Goal: Information Seeking & Learning: Learn about a topic

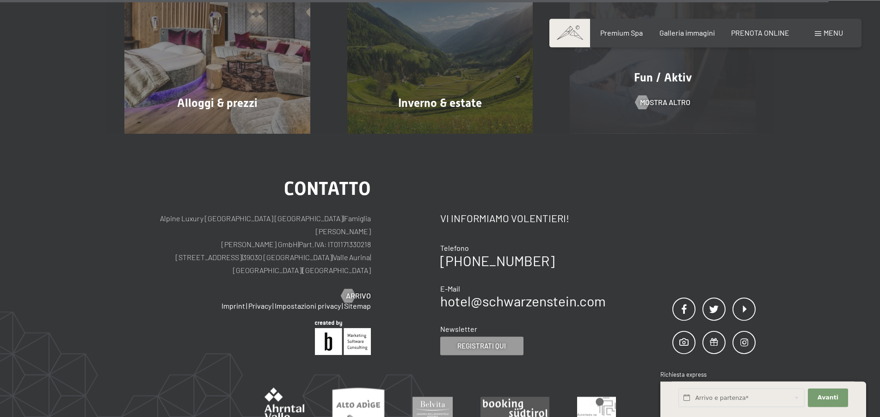
scroll to position [4669, 0]
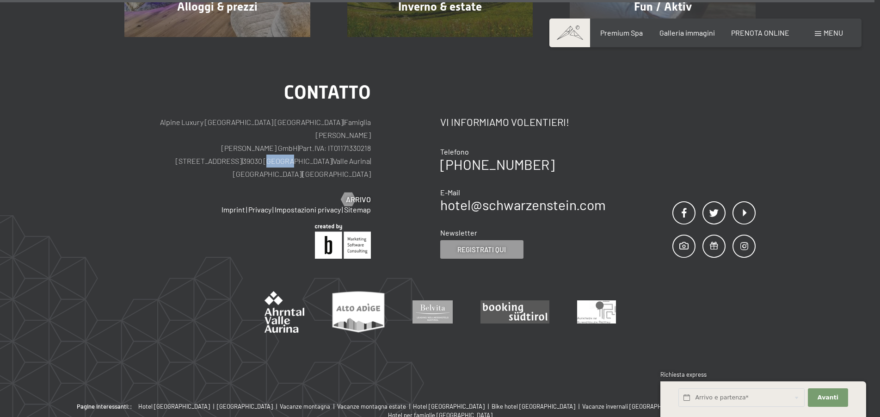
drag, startPoint x: 252, startPoint y: 129, endPoint x: 274, endPoint y: 131, distance: 21.8
click at [274, 131] on p "Alpine Luxury SPA Resort SCHWARZENSTEIN | Famiglia Zimmerhofer Otmar Zimmerhofe…" at bounding box center [247, 148] width 246 height 65
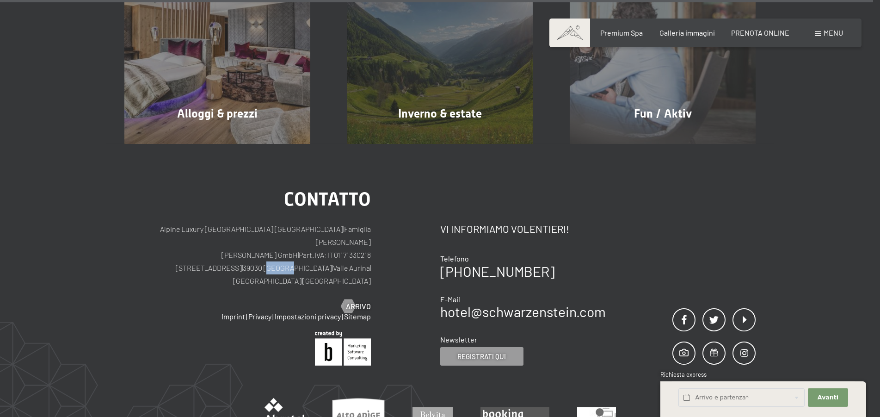
scroll to position [4434, 0]
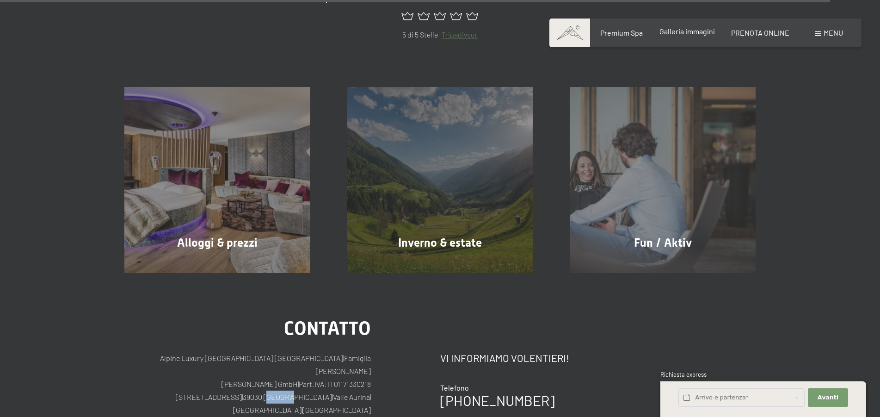
click at [699, 33] on span "Galleria immagini" at bounding box center [686, 31] width 55 height 9
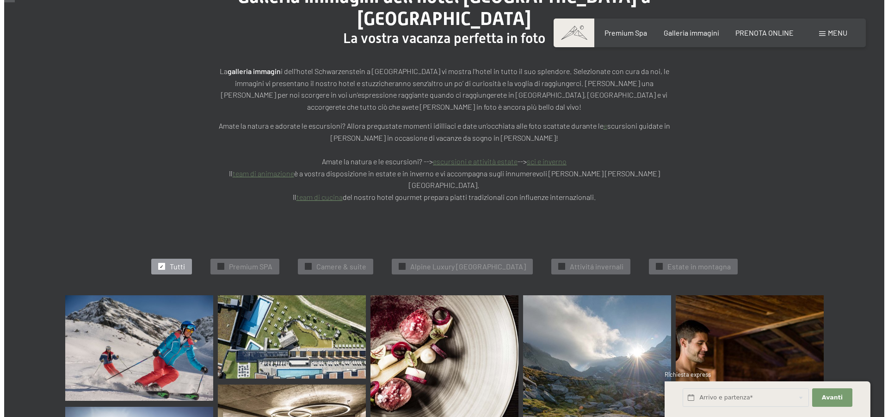
scroll to position [141, 0]
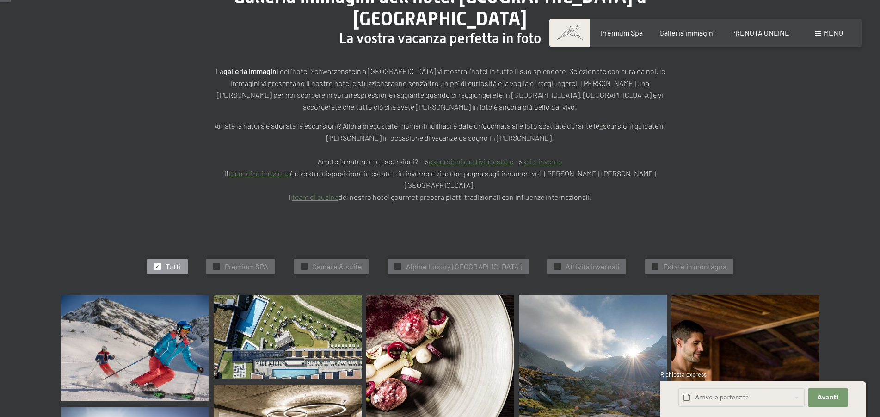
click at [827, 34] on span "Menu" at bounding box center [833, 32] width 19 height 9
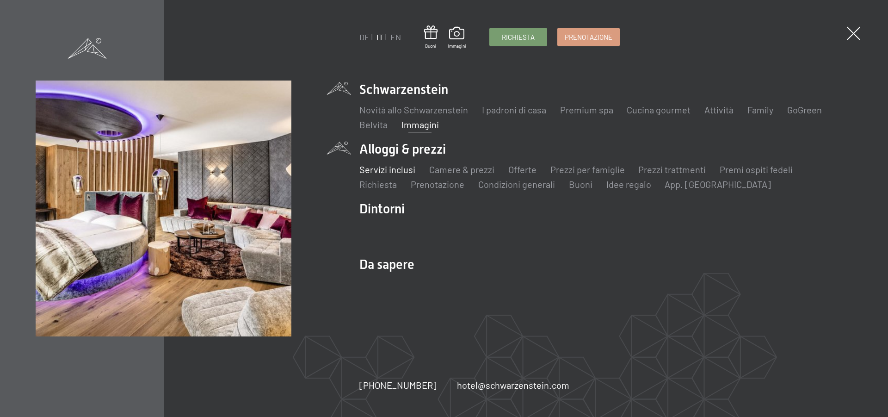
click at [390, 175] on link "Servizi inclusi" at bounding box center [387, 169] width 56 height 11
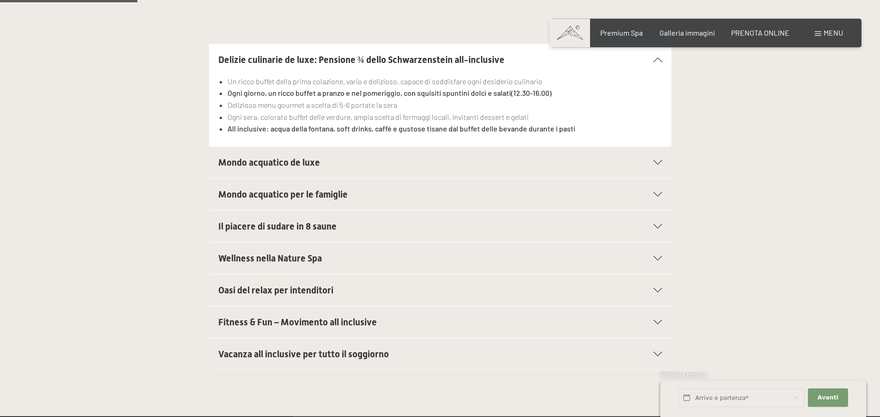
scroll to position [330, 0]
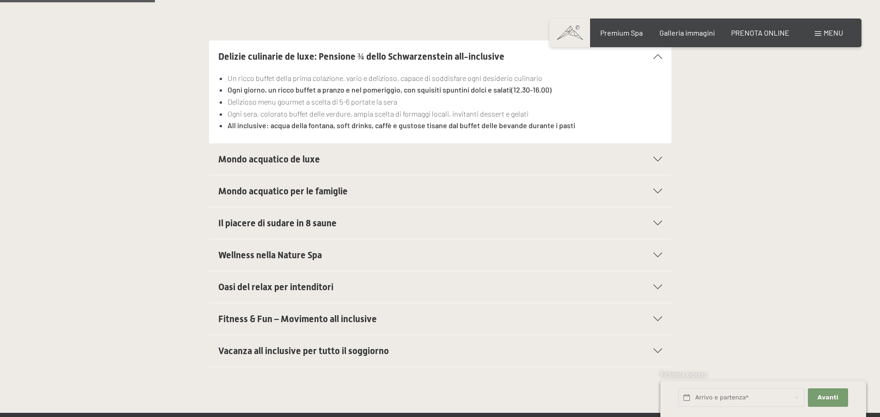
click at [369, 154] on h2 "Mondo acquatico de luxe" at bounding box center [418, 159] width 400 height 13
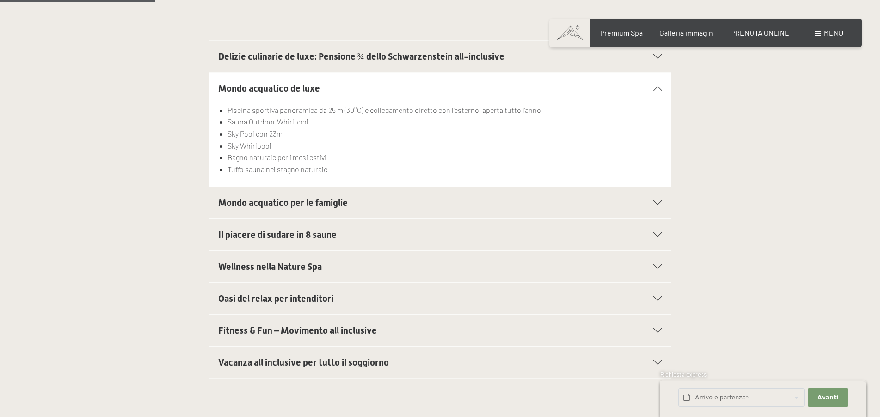
click at [323, 236] on span "Il piacere di sudare in 8 saune" at bounding box center [277, 234] width 118 height 11
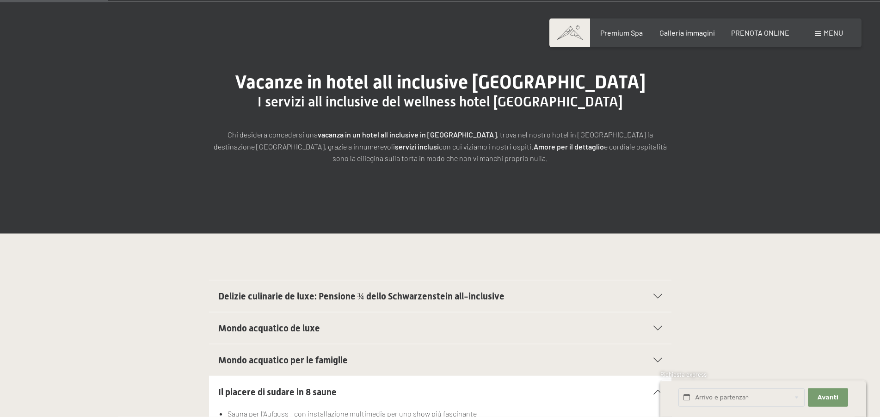
scroll to position [47, 0]
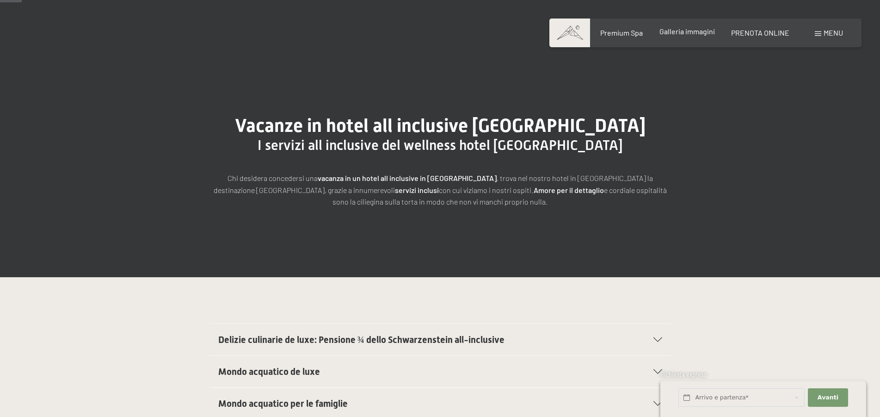
click at [694, 35] on span "Galleria immagini" at bounding box center [686, 31] width 55 height 9
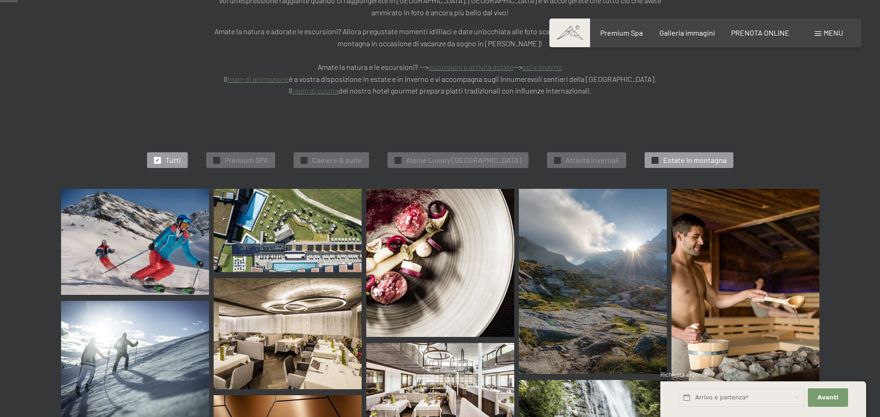
scroll to position [236, 0]
click at [677, 155] on span "Estate in montagna" at bounding box center [694, 160] width 63 height 10
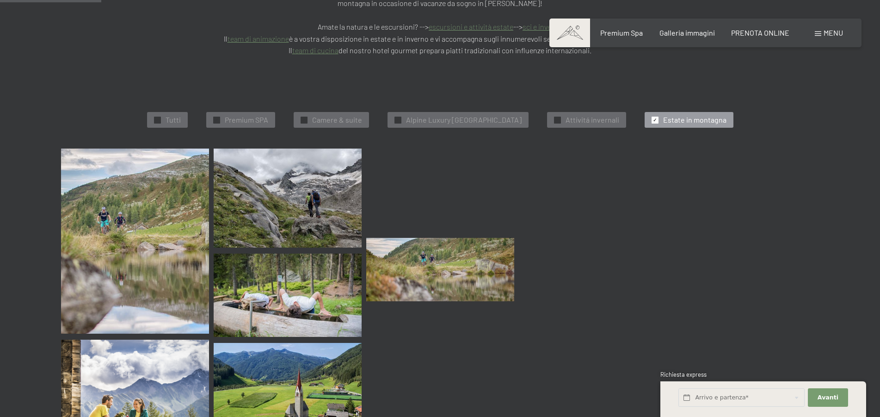
scroll to position [280, 0]
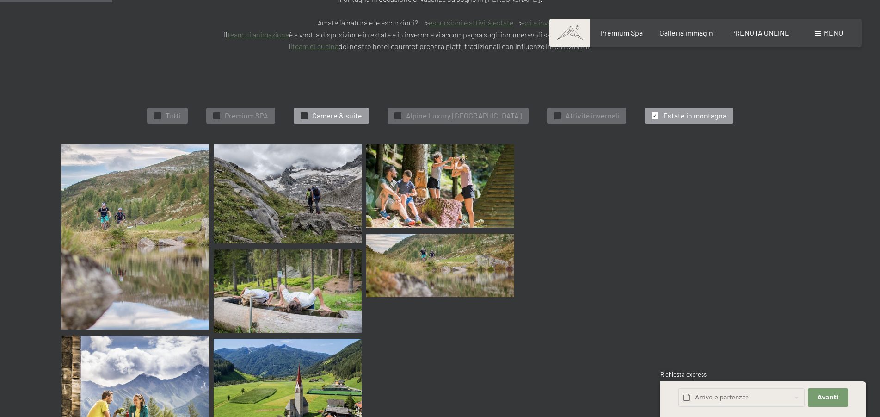
click at [328, 111] on span "Camere & suite" at bounding box center [337, 116] width 50 height 10
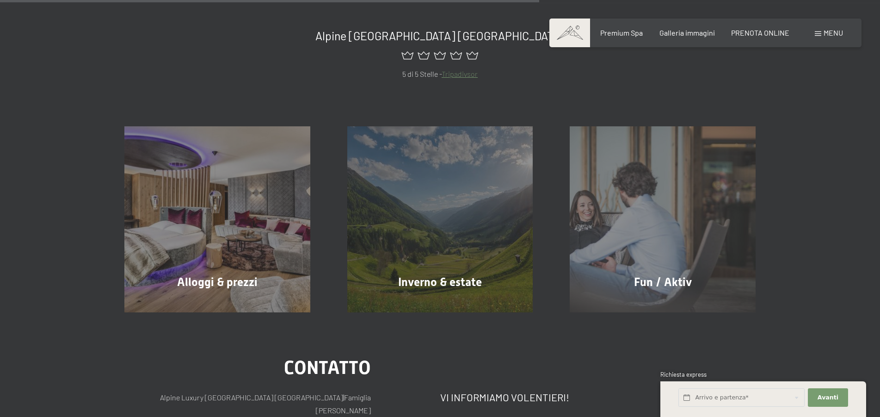
scroll to position [988, 0]
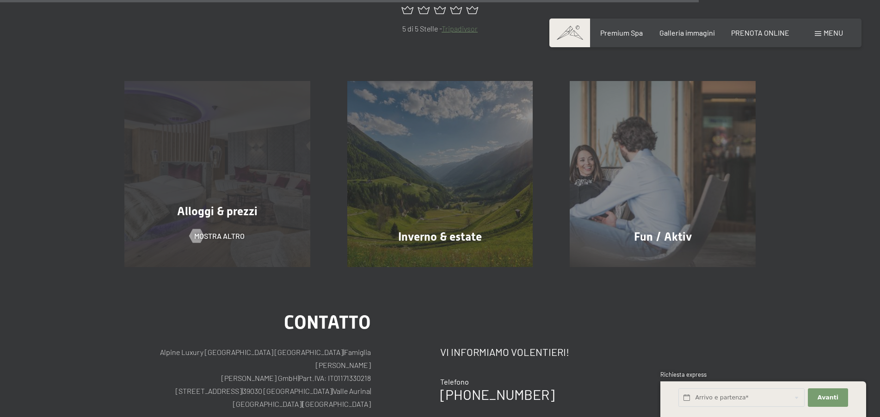
click at [264, 115] on div "Alloggi & prezzi mostra altro" at bounding box center [217, 174] width 223 height 186
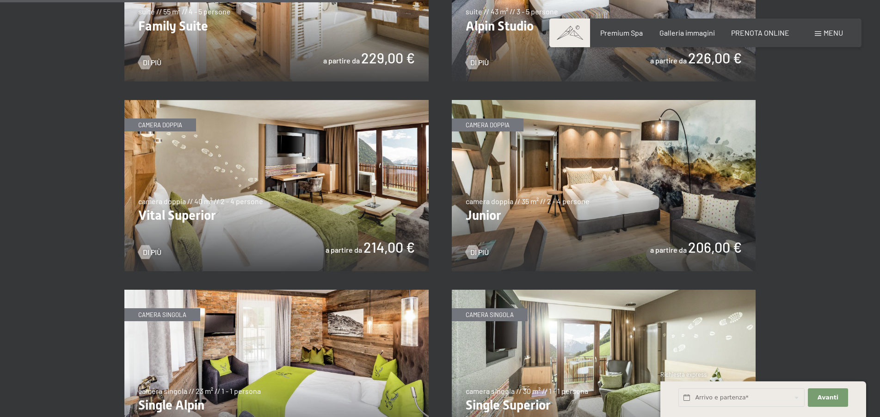
scroll to position [1273, 0]
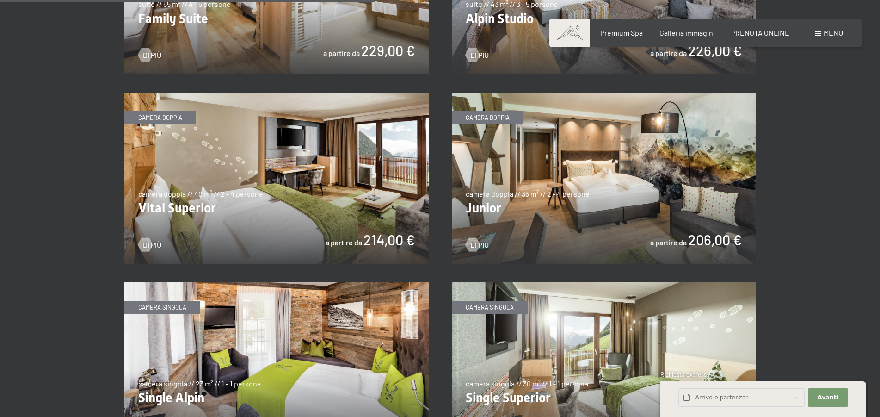
click at [362, 156] on img at bounding box center [276, 177] width 304 height 171
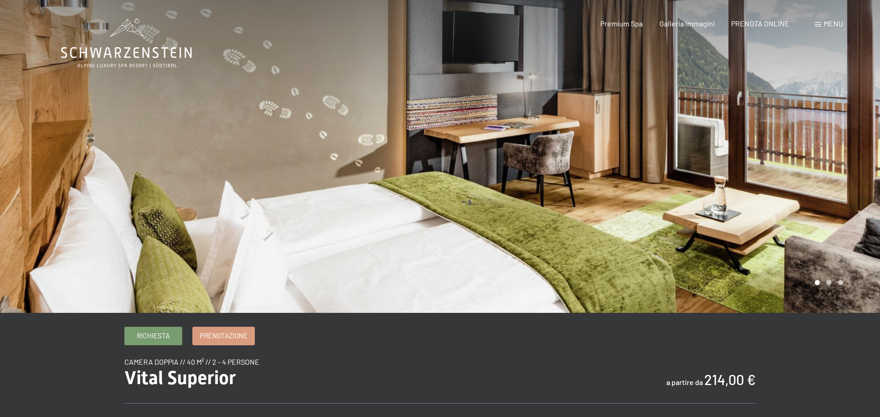
click at [774, 104] on div at bounding box center [660, 156] width 440 height 313
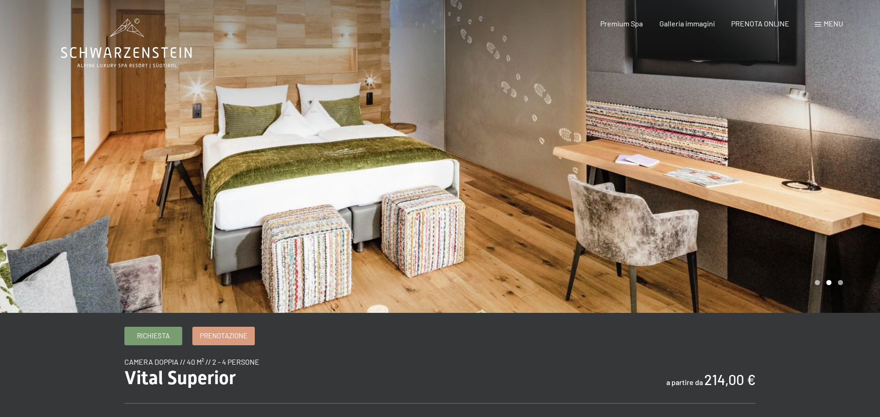
click at [15, 147] on div at bounding box center [220, 156] width 440 height 313
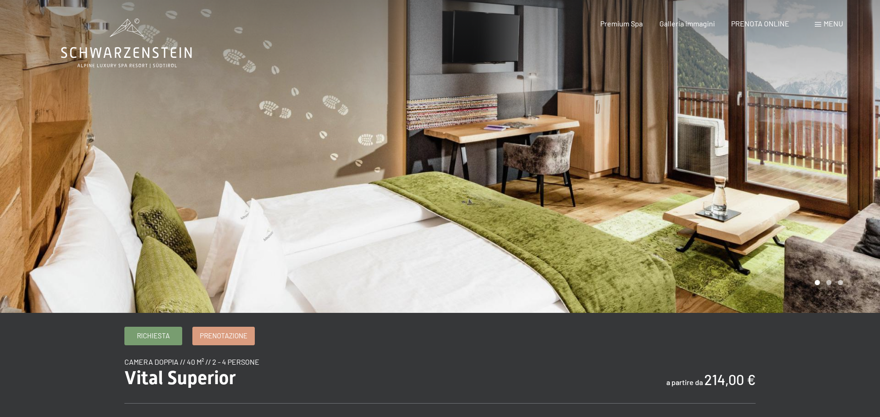
click at [649, 129] on div at bounding box center [660, 156] width 440 height 313
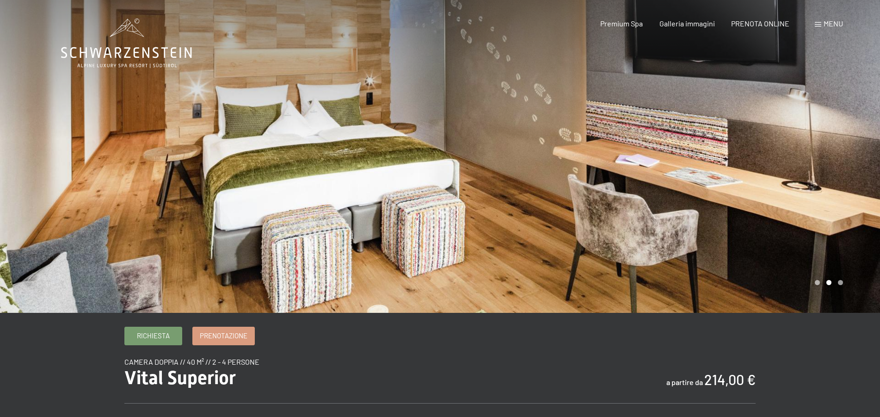
click at [674, 127] on div at bounding box center [660, 156] width 440 height 313
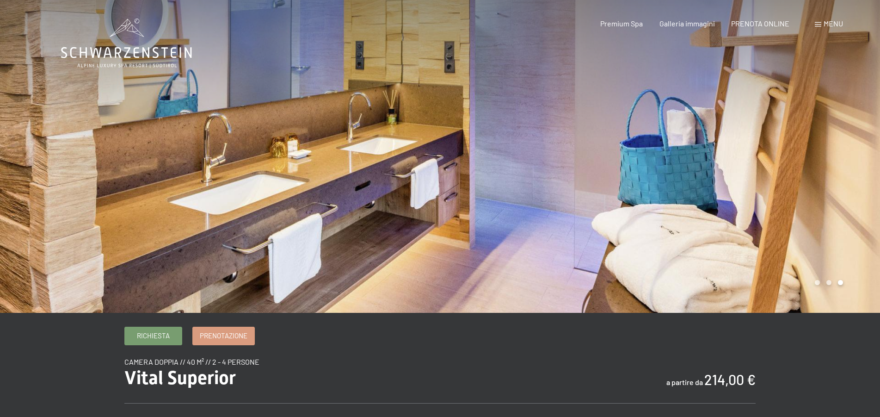
click at [674, 127] on div at bounding box center [660, 156] width 440 height 313
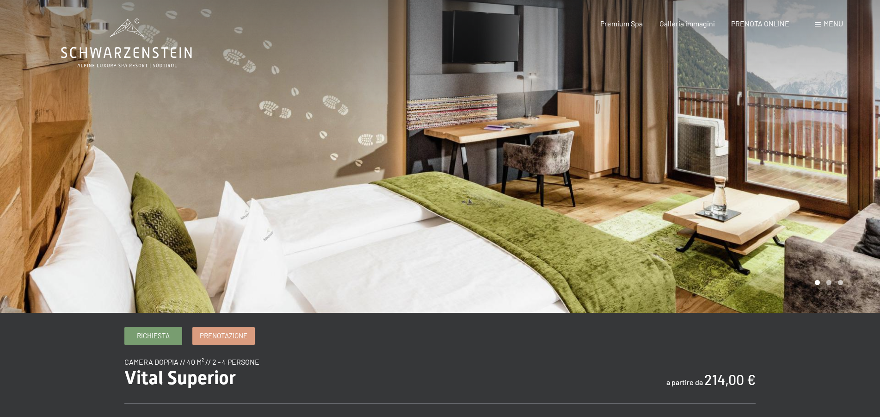
click at [674, 127] on div at bounding box center [660, 156] width 440 height 313
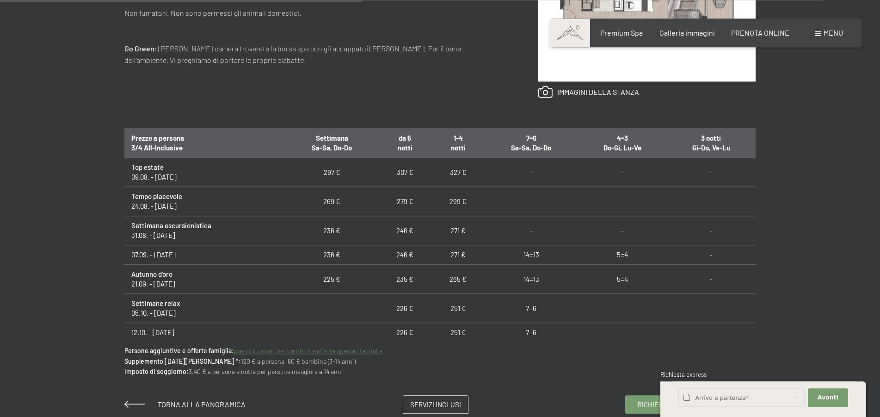
scroll to position [519, 0]
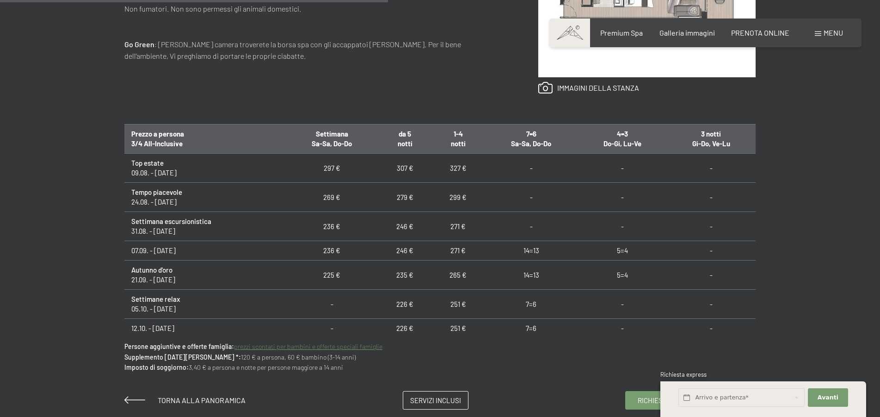
click at [294, 346] on link "prezzi scontati per bambini e offerte speciali famiglie" at bounding box center [308, 346] width 148 height 8
